Goal: Information Seeking & Learning: Learn about a topic

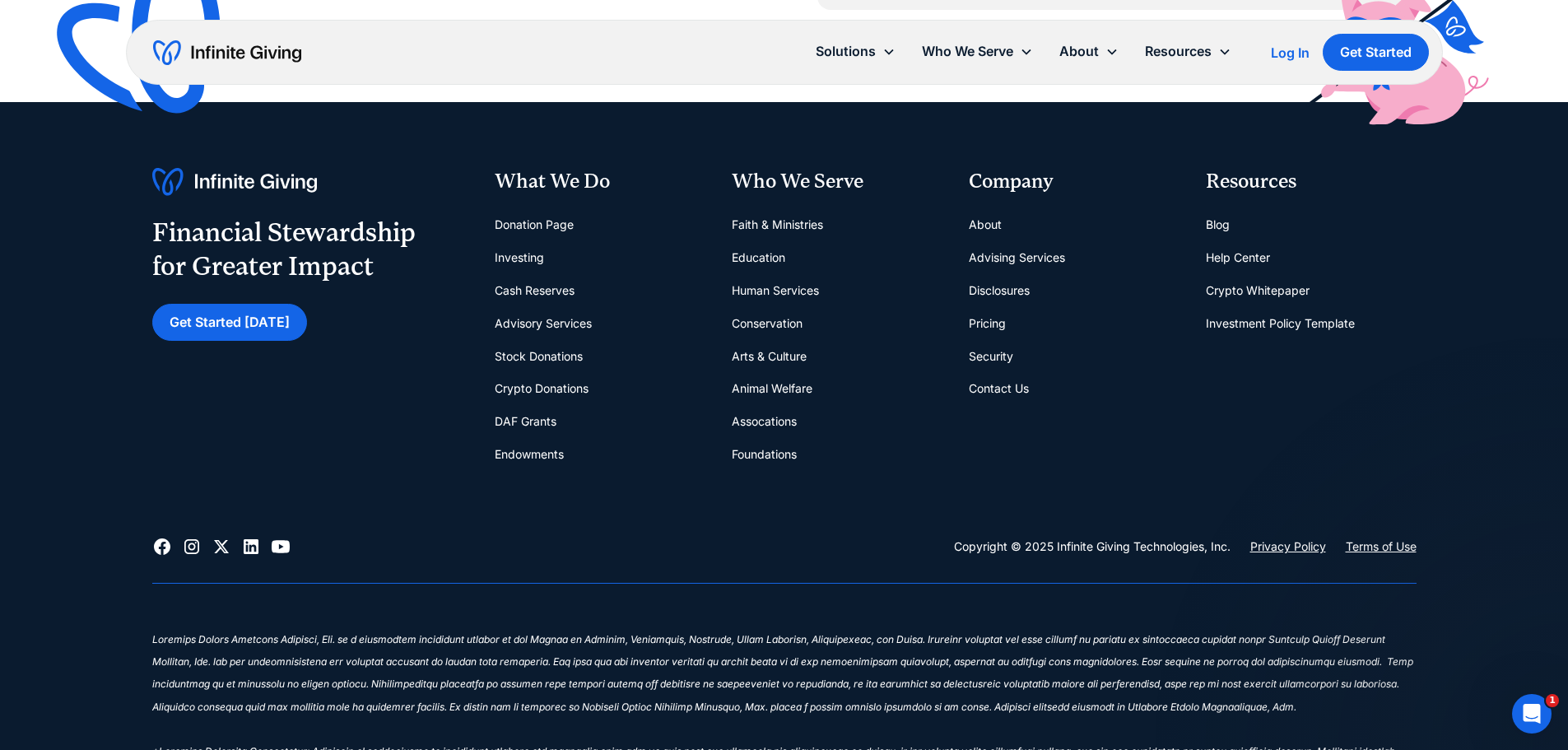
click at [981, 229] on link "About" at bounding box center [985, 225] width 33 height 33
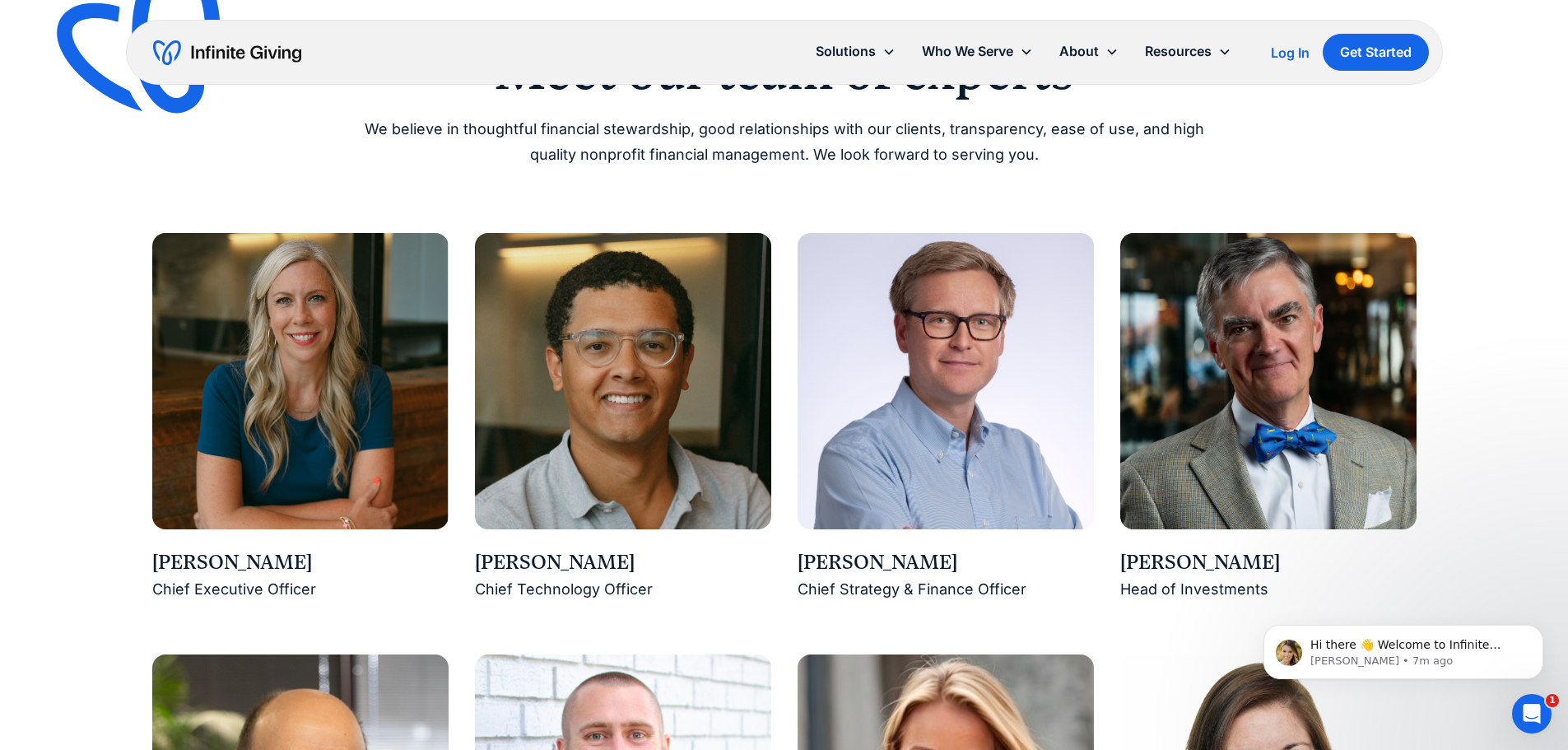
scroll to position [1235, 0]
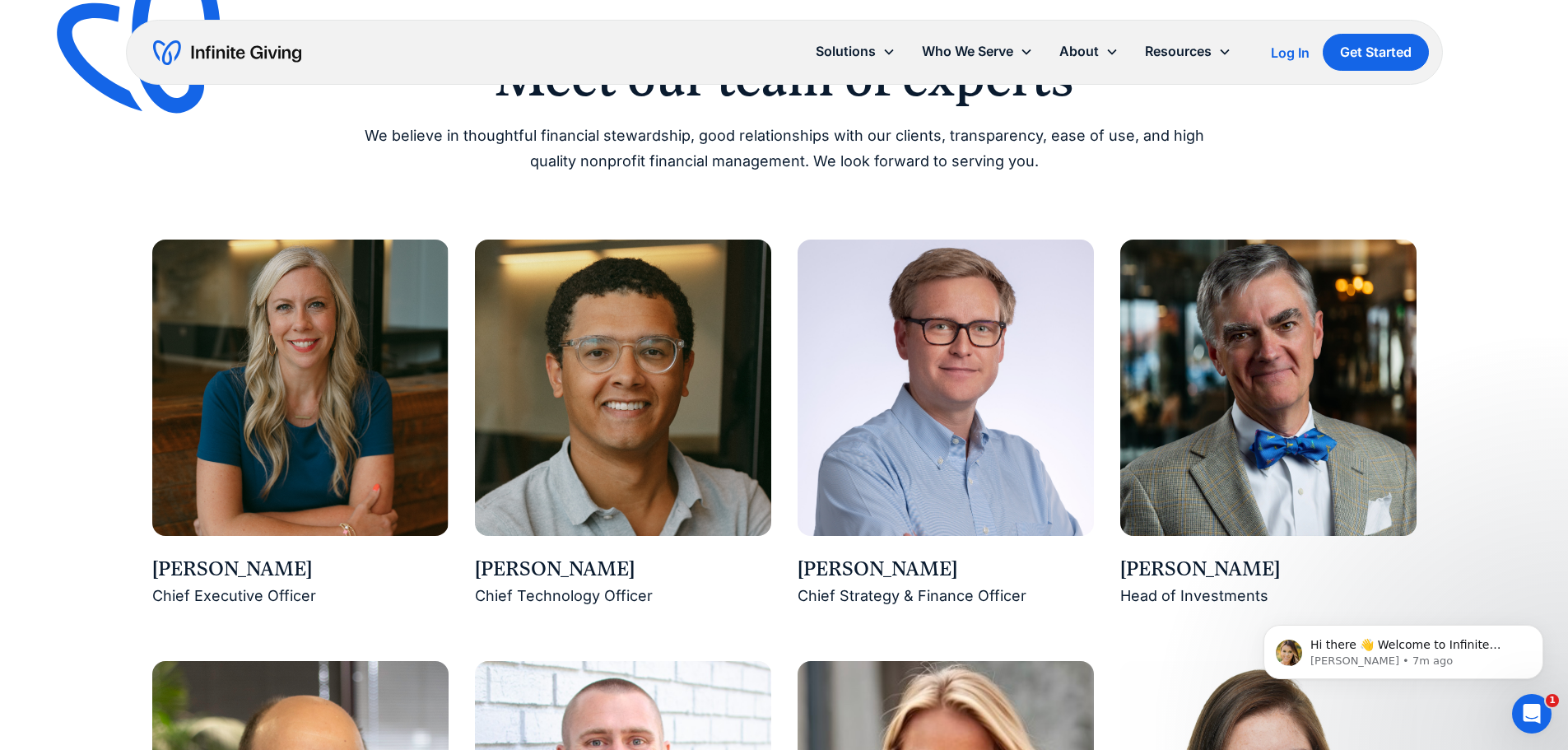
click at [850, 570] on div "Ross Hendrickson" at bounding box center [946, 569] width 296 height 28
click at [888, 464] on img at bounding box center [946, 388] width 296 height 296
click at [879, 586] on div "Chief Strategy & Finance Officer" at bounding box center [946, 596] width 296 height 26
click at [878, 605] on div "Chief Strategy & Finance Officer" at bounding box center [946, 596] width 296 height 26
click at [1064, 140] on div "Team Services Pricing Security" at bounding box center [1093, 141] width 79 height 129
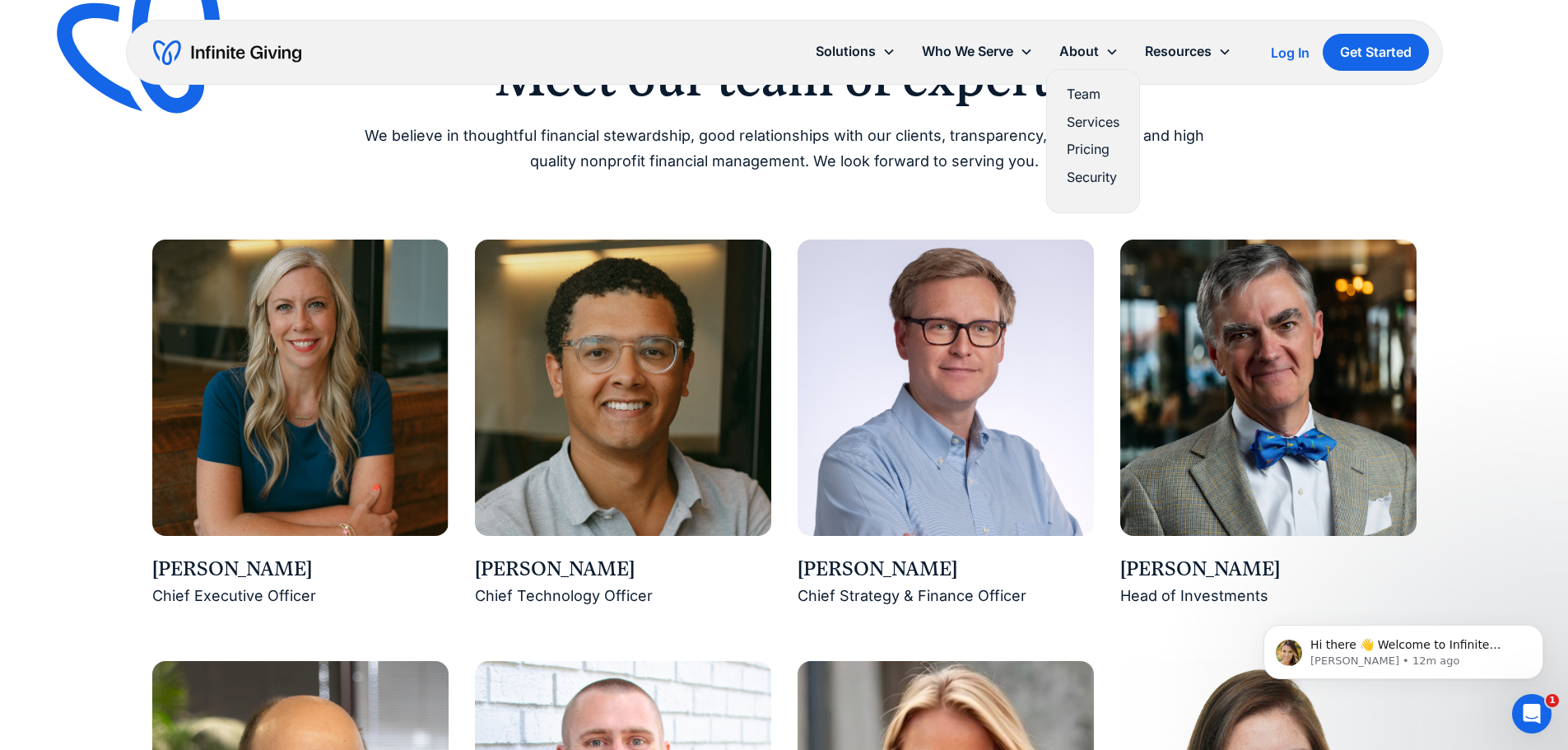
click at [1067, 146] on link "Pricing" at bounding box center [1093, 149] width 53 height 22
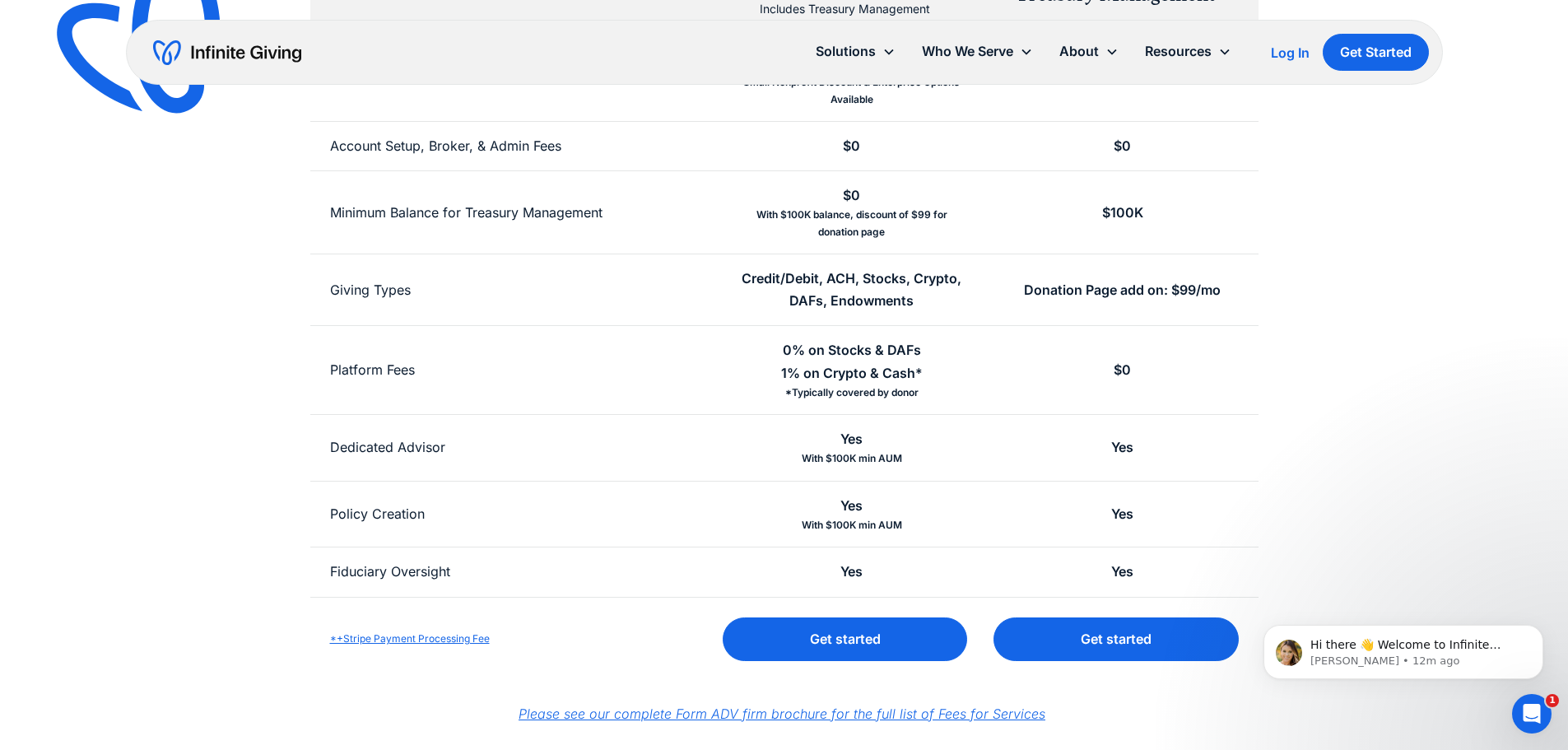
scroll to position [493, 0]
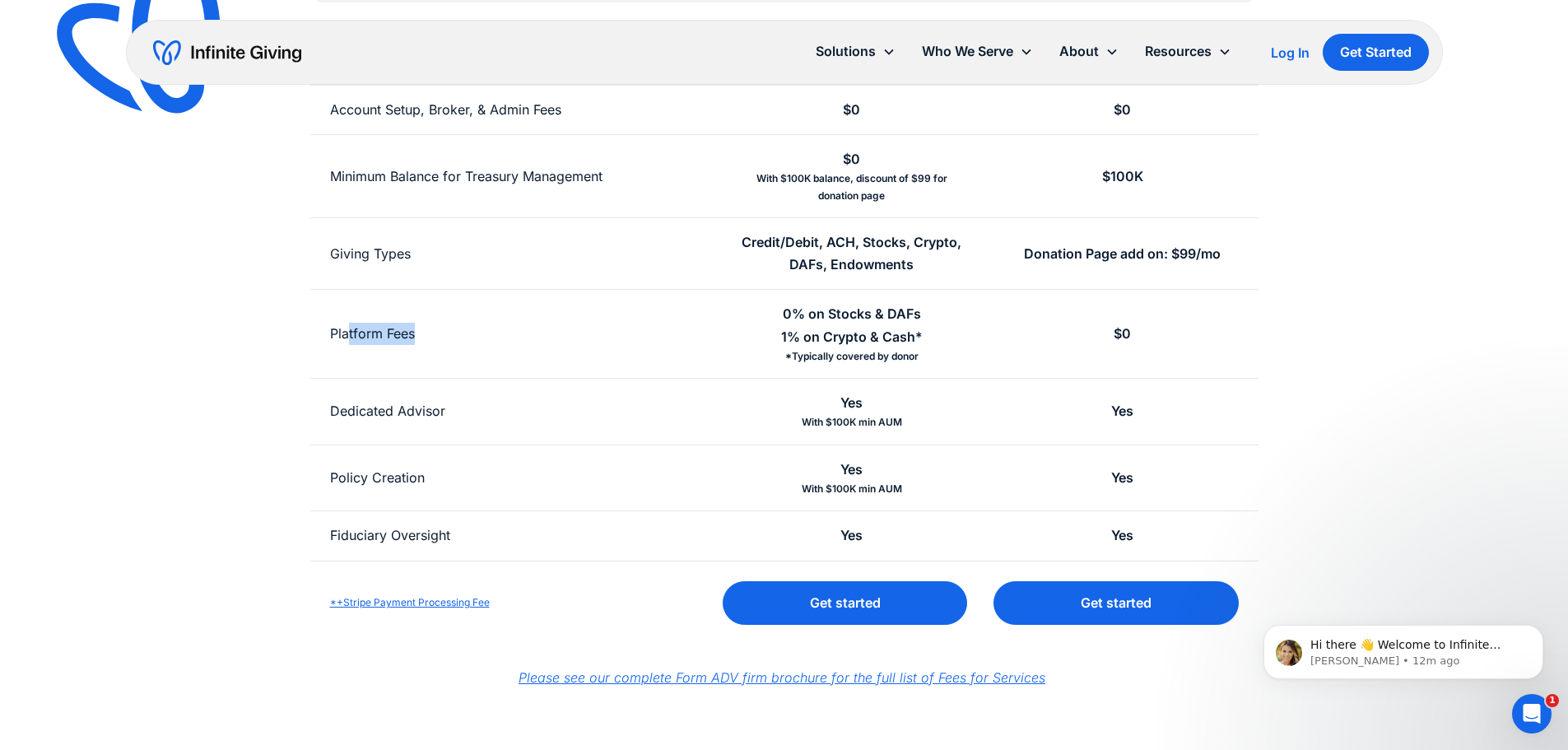
drag, startPoint x: 348, startPoint y: 288, endPoint x: 661, endPoint y: 316, distance: 314.2
click at [646, 318] on div "Donation Page Includes Treasury Management Treasury Management Fees $149/month …" at bounding box center [785, 280] width 948 height 728
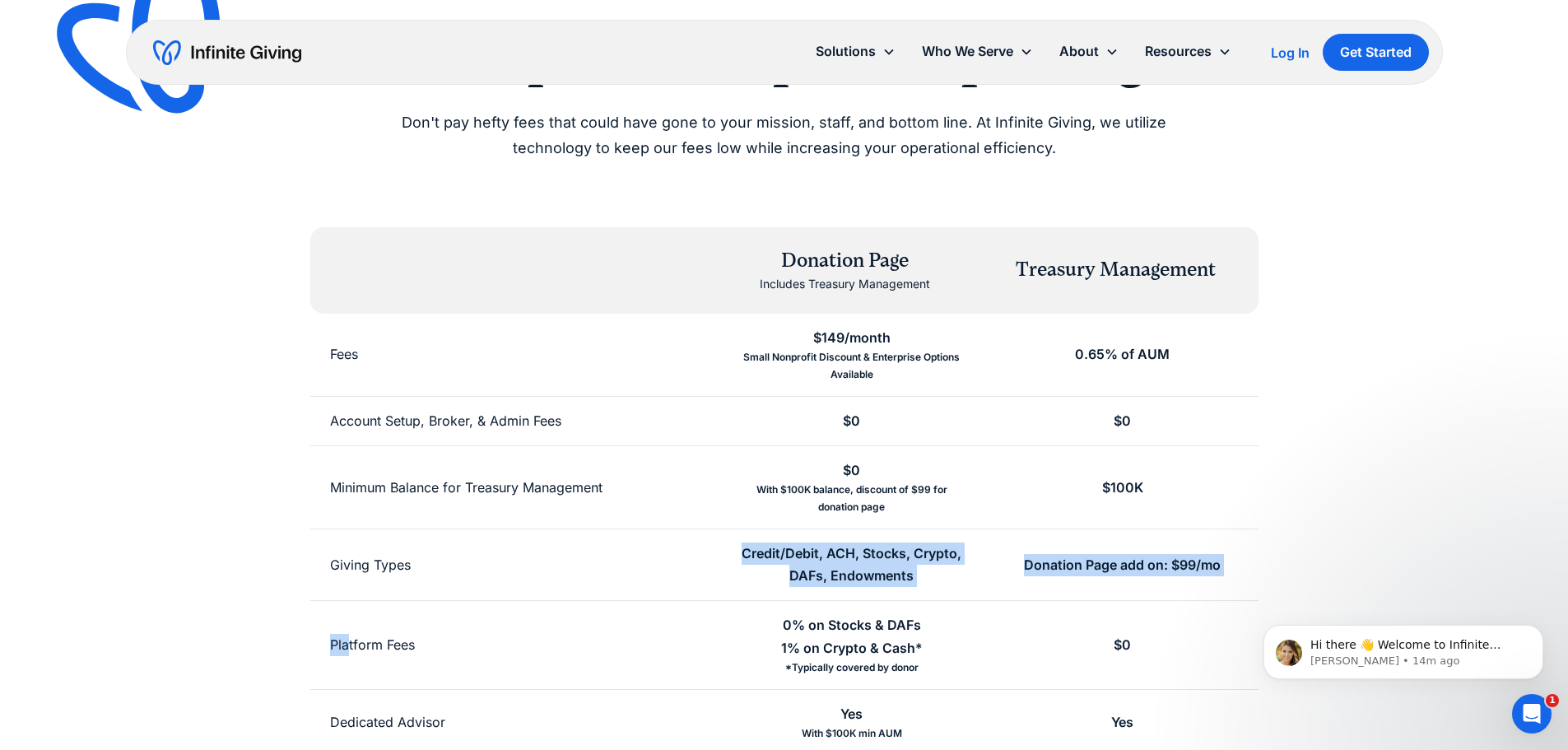
scroll to position [164, 0]
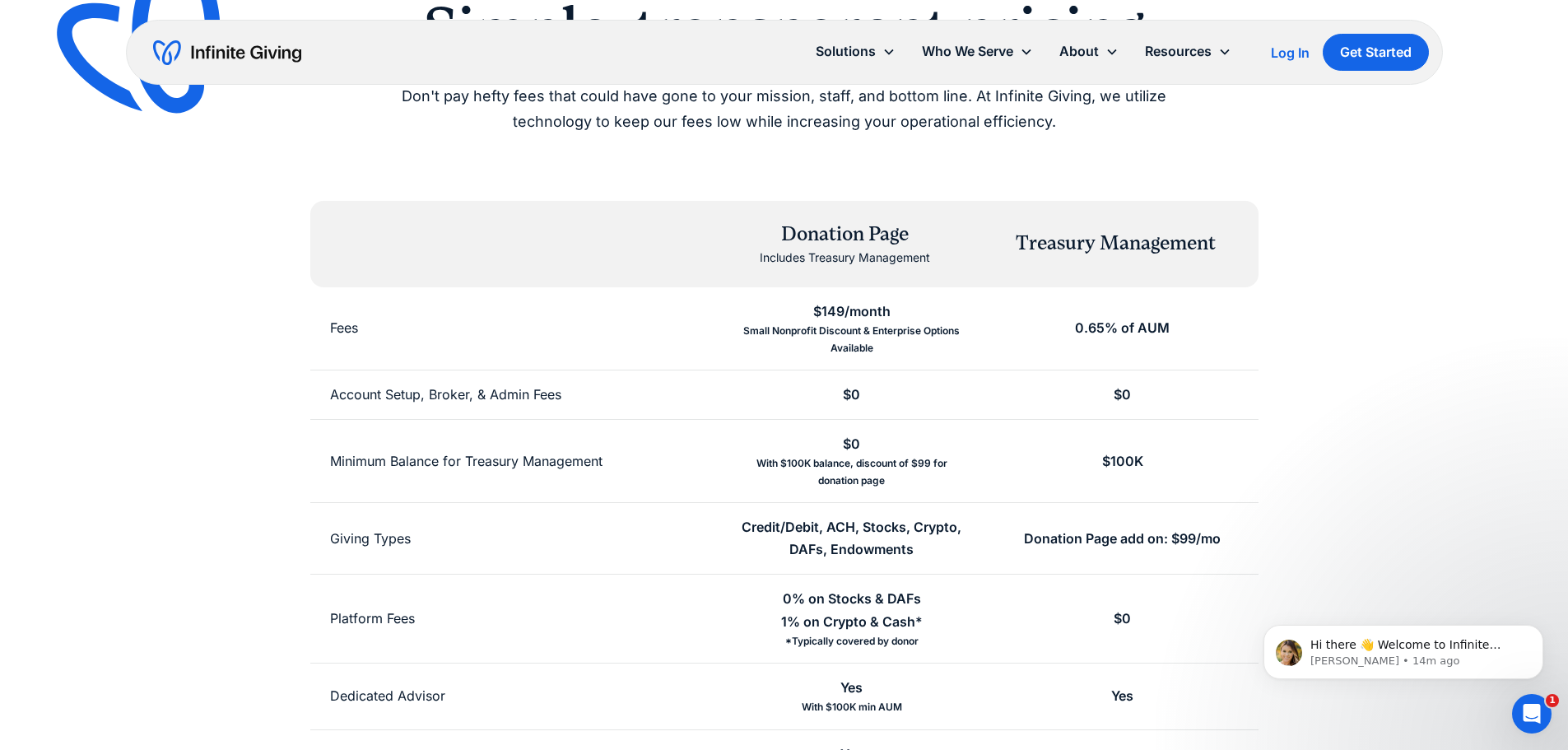
click at [878, 248] on div "Includes Treasury Management" at bounding box center [845, 258] width 170 height 20
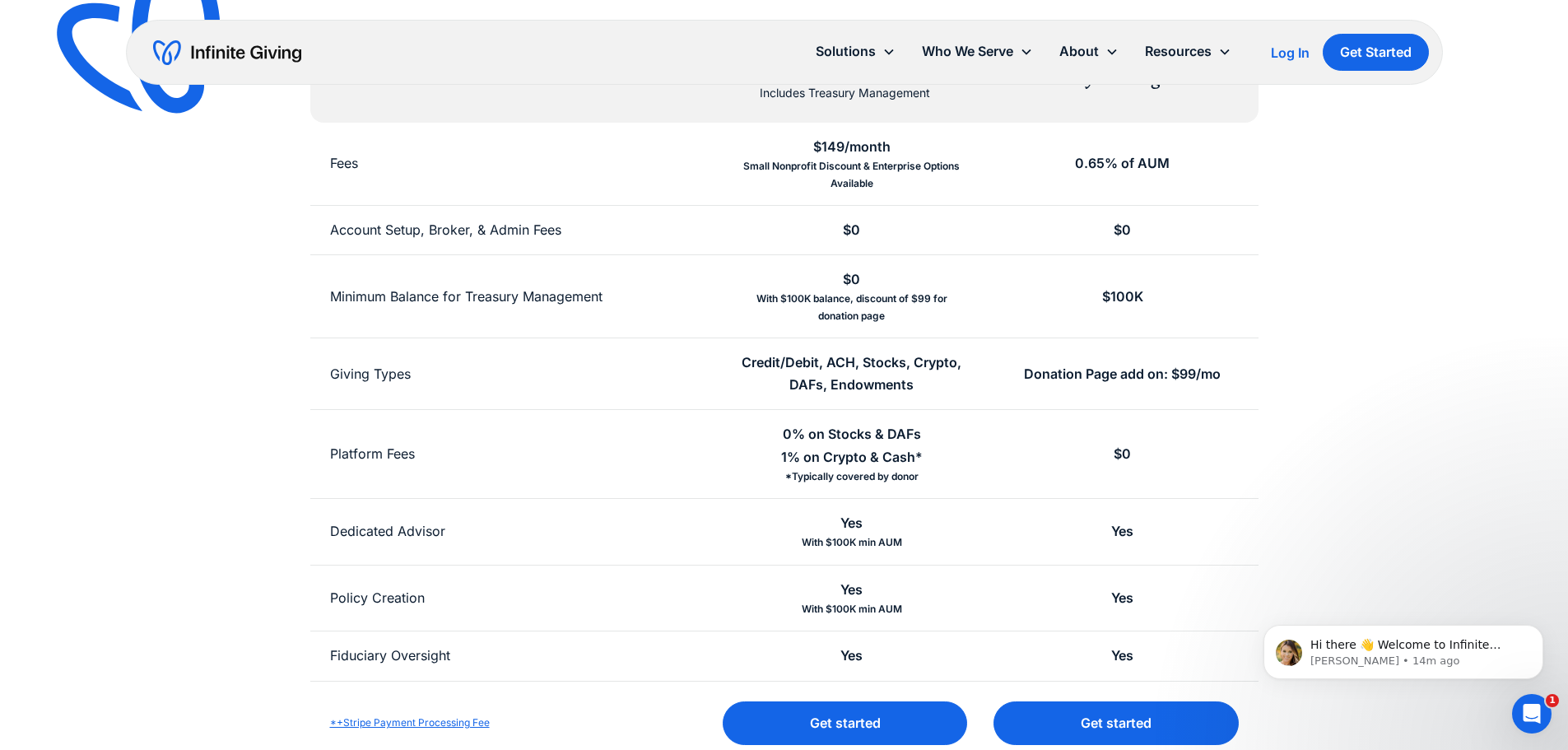
scroll to position [412, 0]
